Goal: Information Seeking & Learning: Learn about a topic

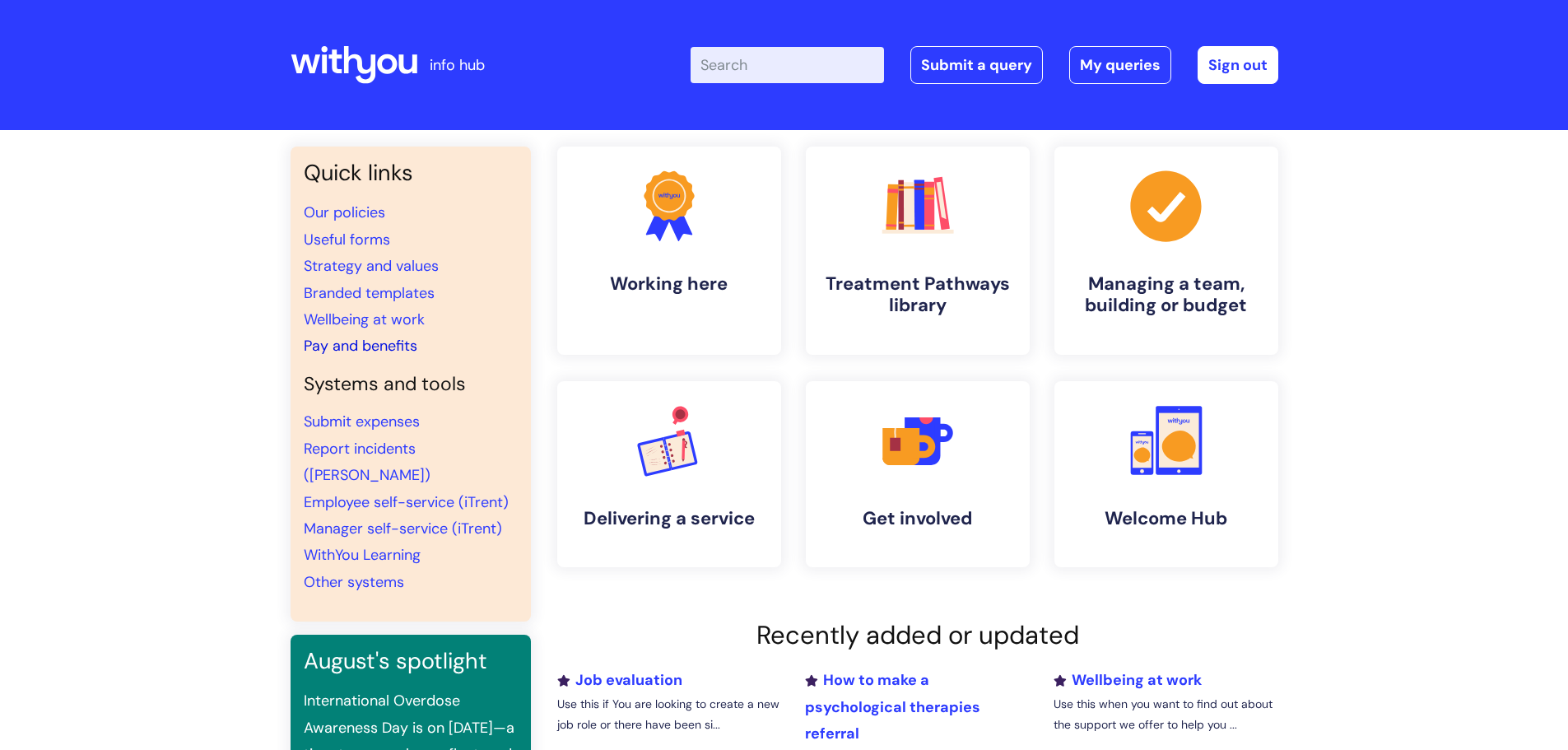
drag, startPoint x: 356, startPoint y: 344, endPoint x: 367, endPoint y: 344, distance: 11.0
click at [356, 344] on link "Pay and benefits" at bounding box center [360, 345] width 113 height 20
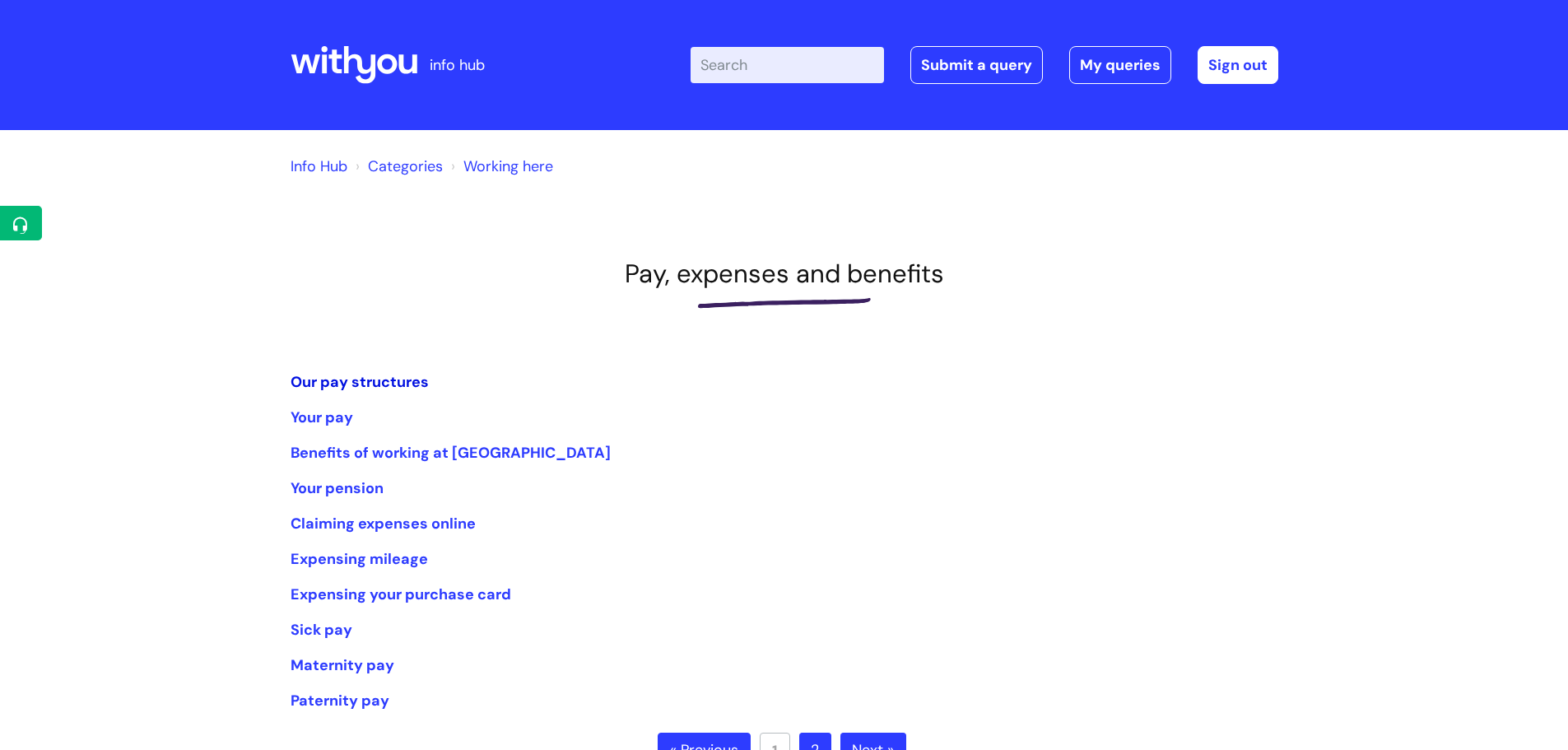
click at [379, 382] on link "Our pay structures" at bounding box center [360, 382] width 139 height 20
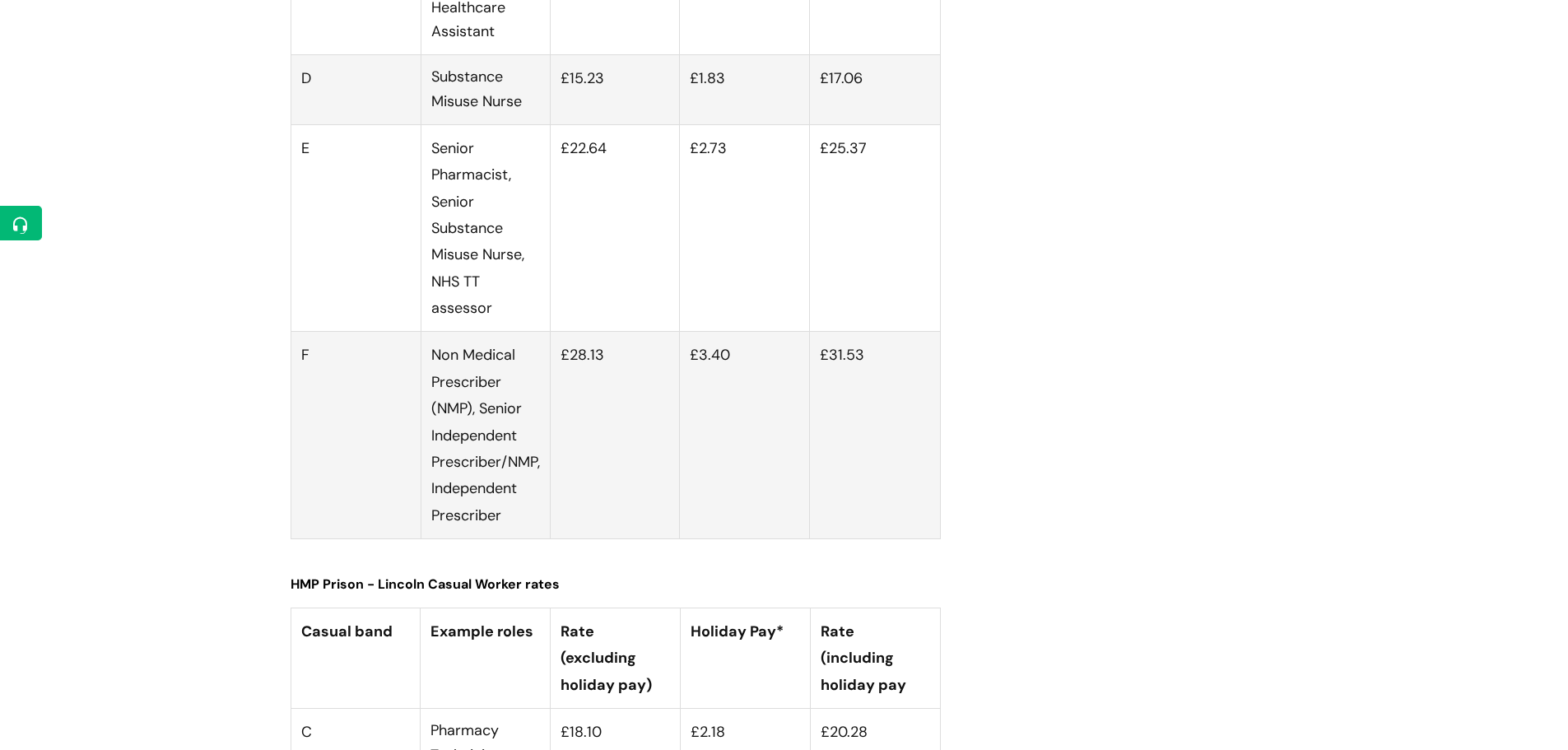
scroll to position [5681, 0]
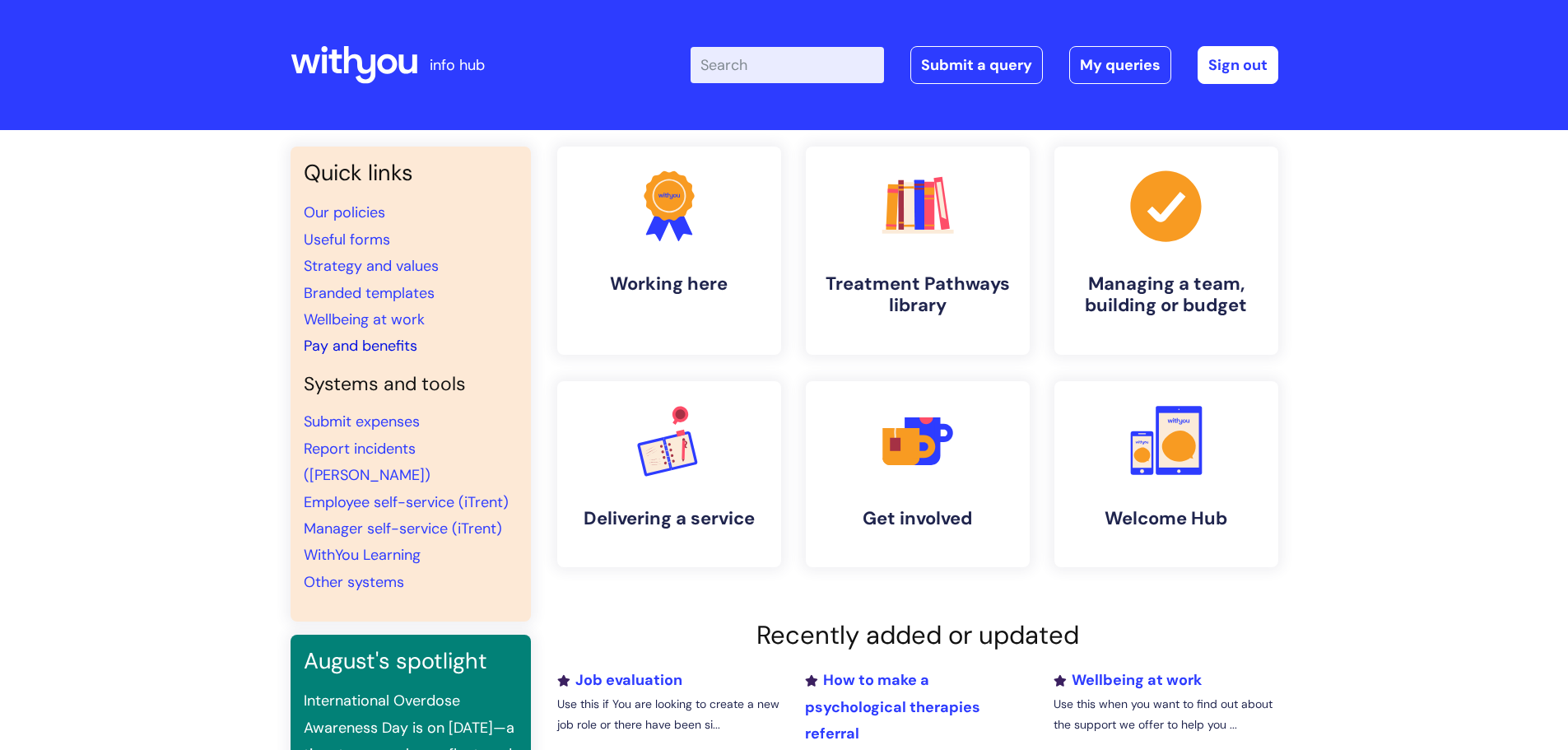
click at [362, 349] on link "Pay and benefits" at bounding box center [360, 345] width 113 height 20
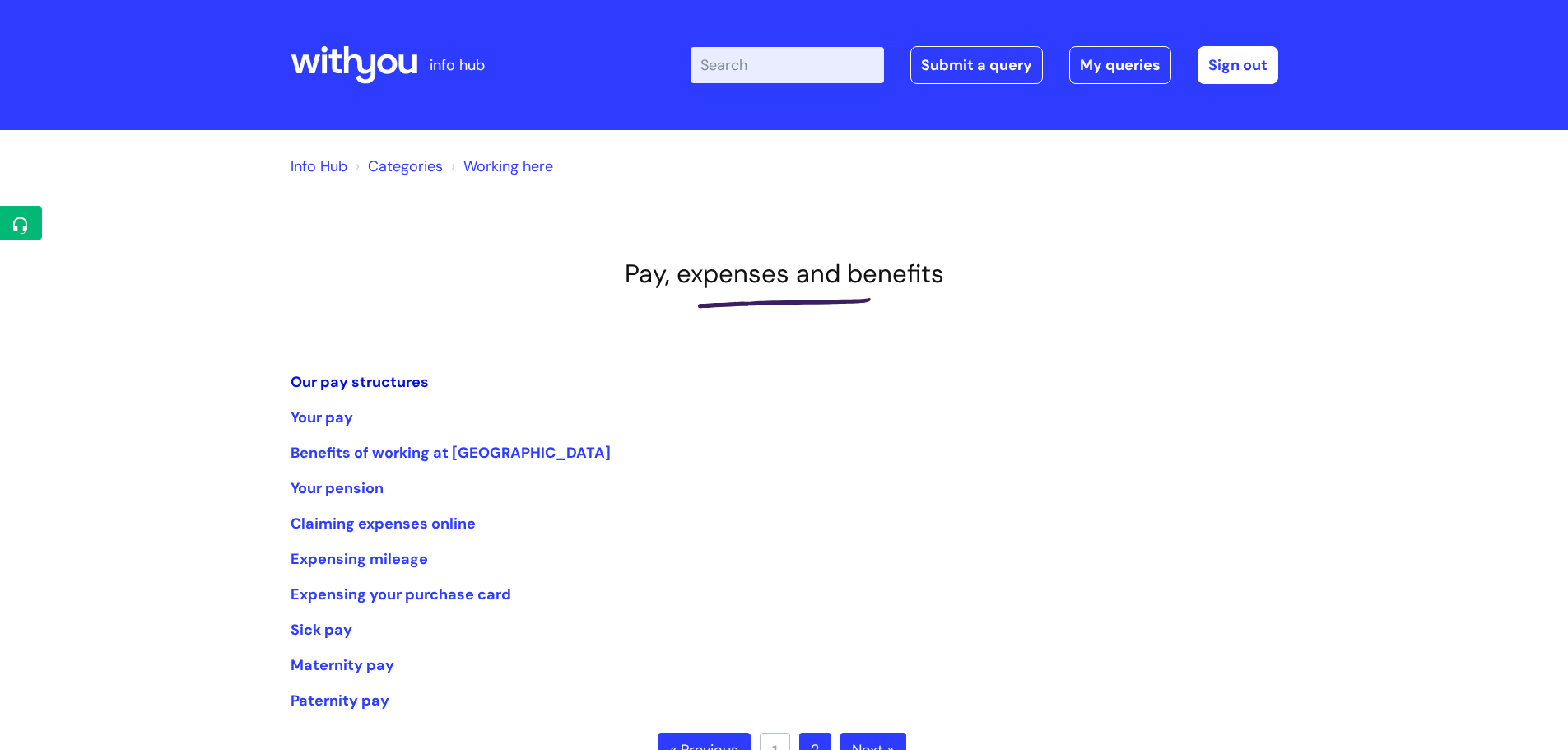
click at [384, 381] on link "Our pay structures" at bounding box center [360, 382] width 139 height 20
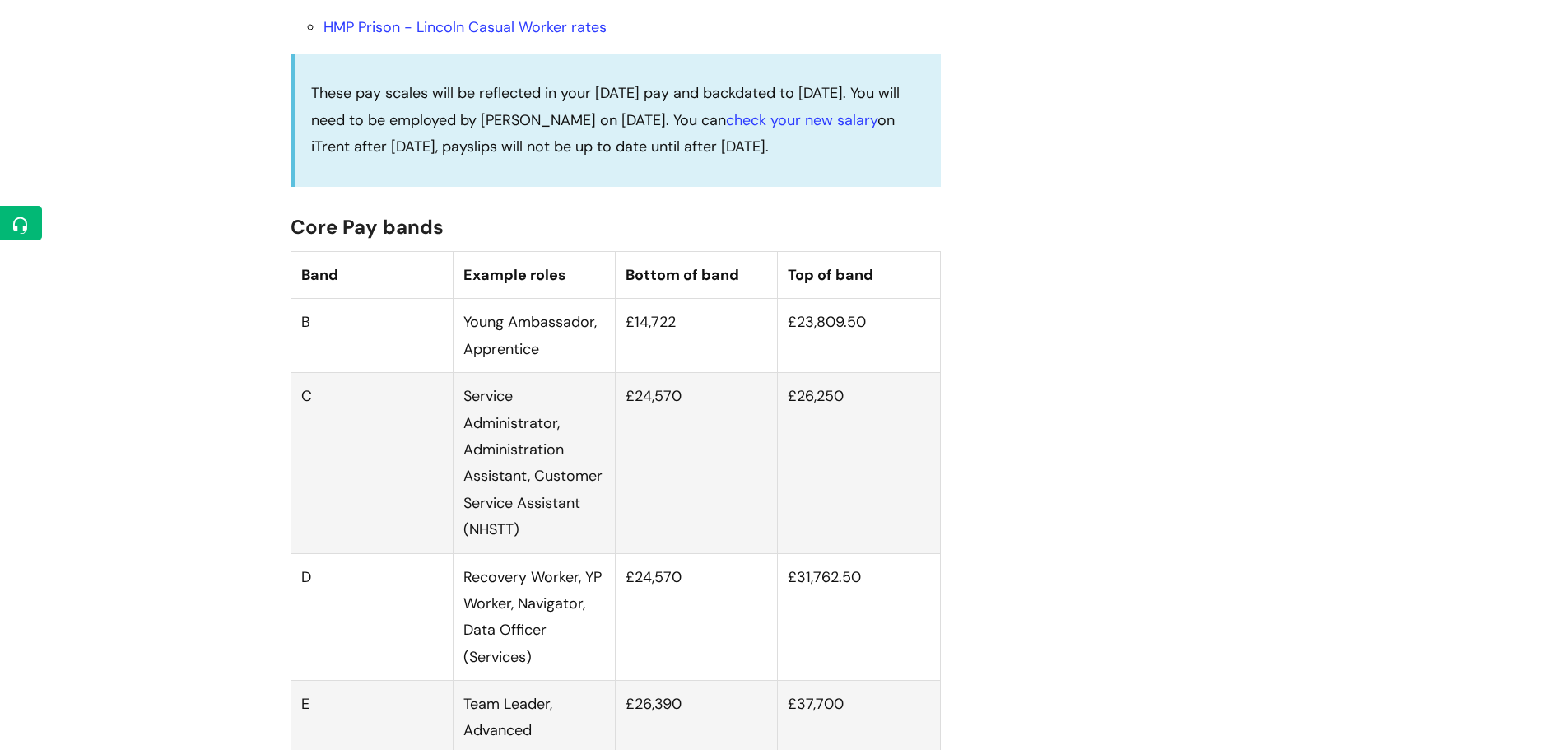
scroll to position [988, 0]
